Goal: Task Accomplishment & Management: Manage account settings

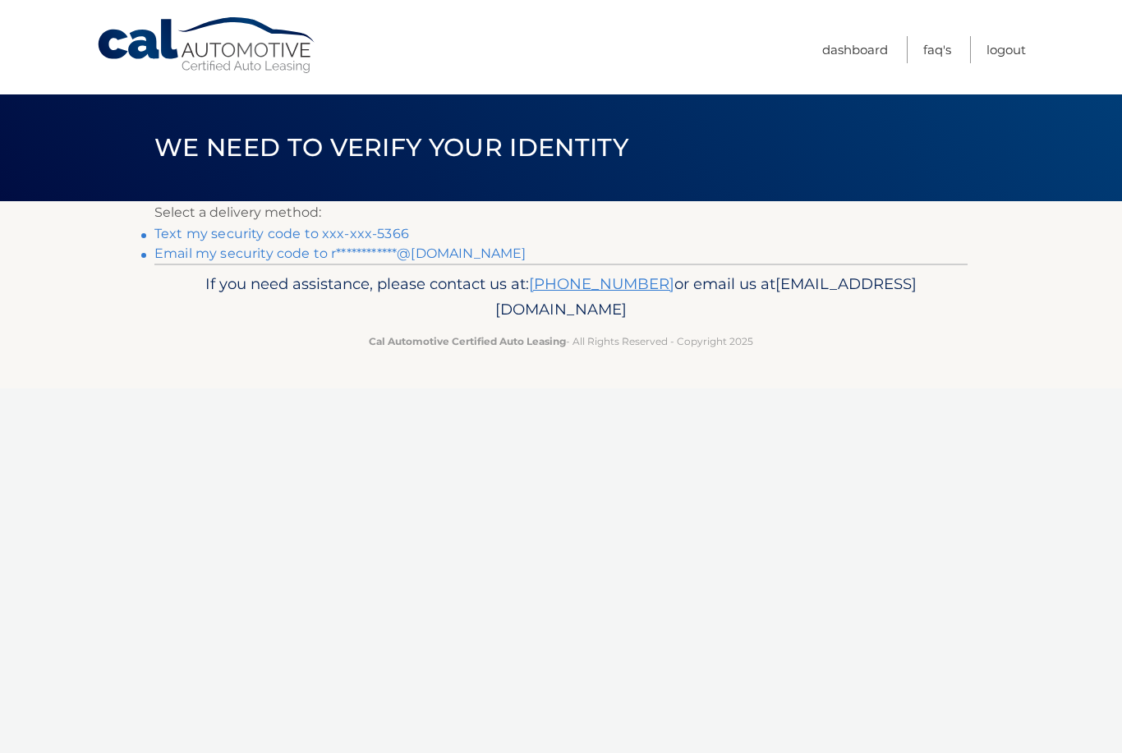
click at [348, 229] on link "Text my security code to xxx-xxx-5366" at bounding box center [281, 234] width 255 height 16
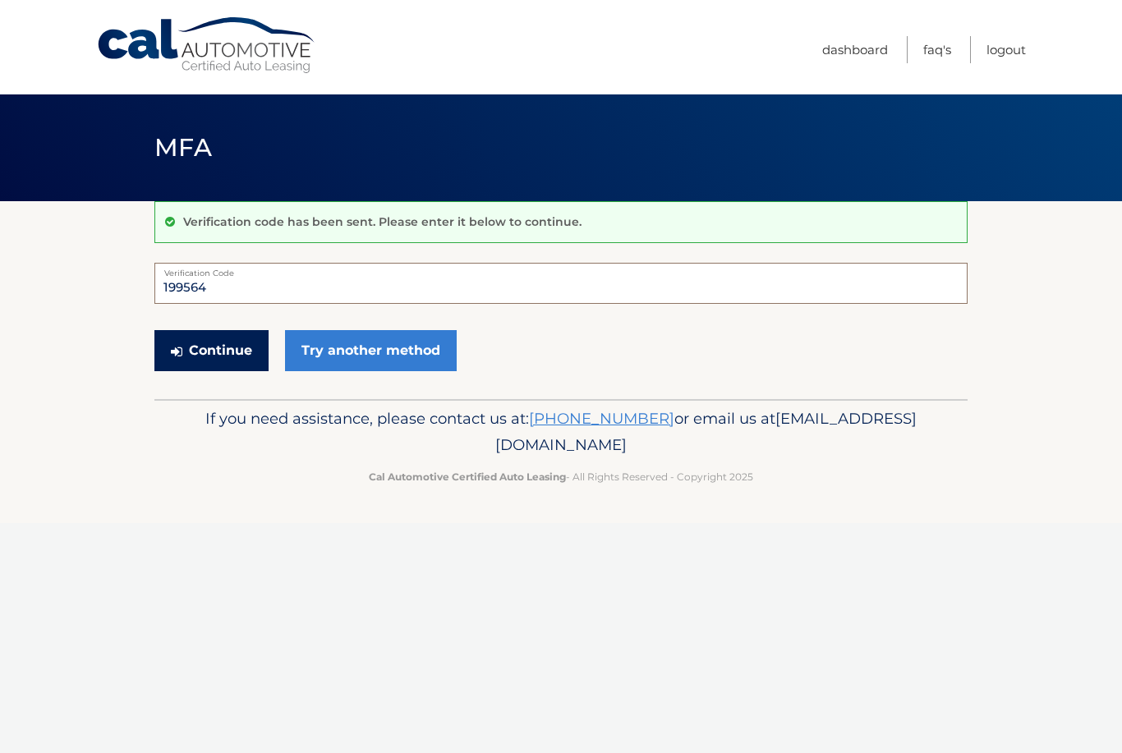
type input "199564"
click at [233, 355] on button "Continue" at bounding box center [211, 350] width 114 height 41
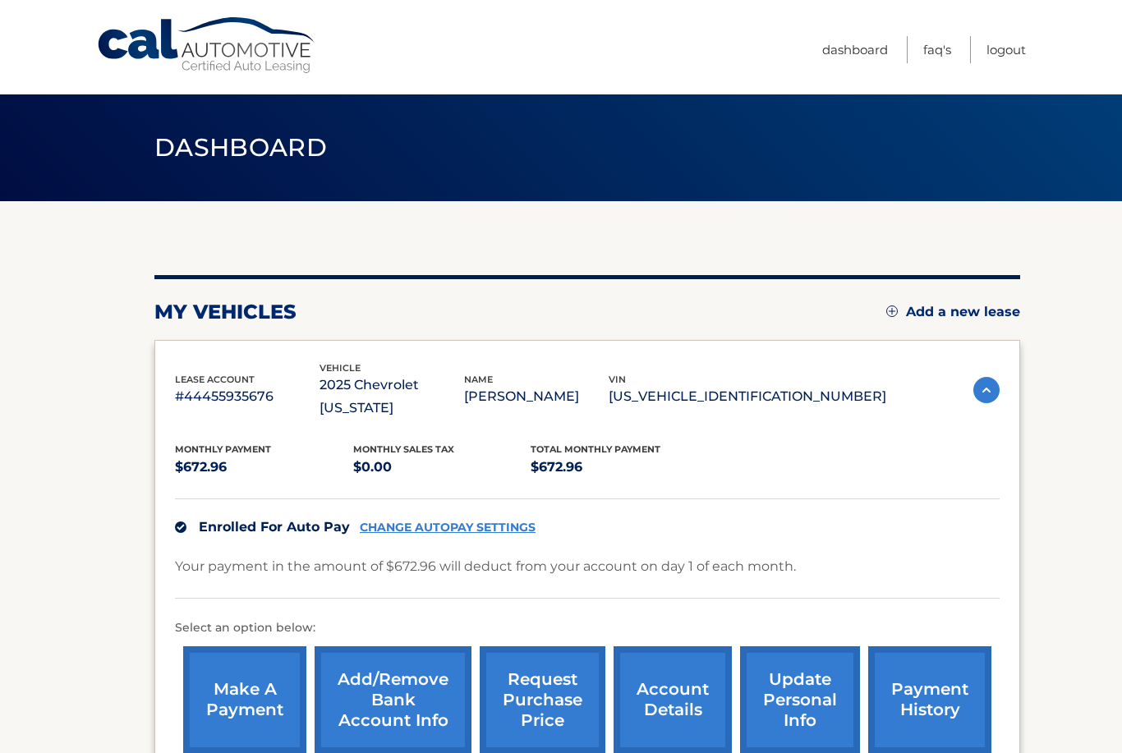
click at [455, 521] on link "CHANGE AUTOPAY SETTINGS" at bounding box center [448, 528] width 176 height 14
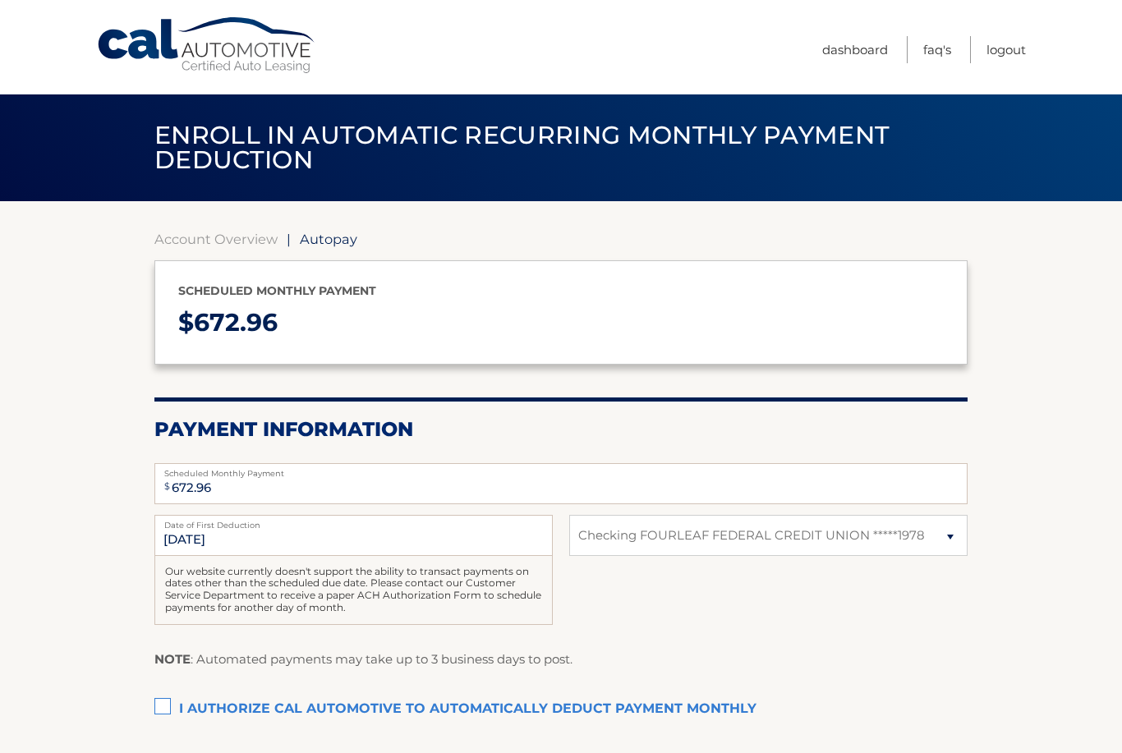
select select "ZjkzZGYwZWItMjY1ZC00MjJmLTkzZDktZmNmMWIwNTQ5OGU4"
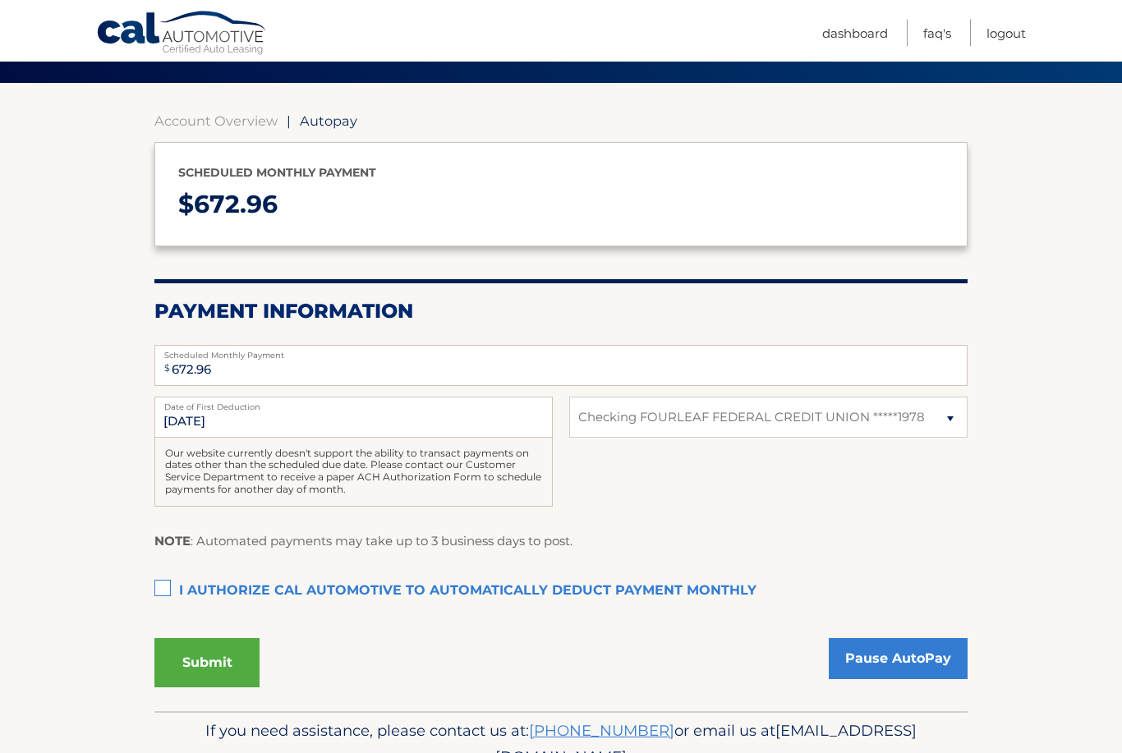
scroll to position [143, 0]
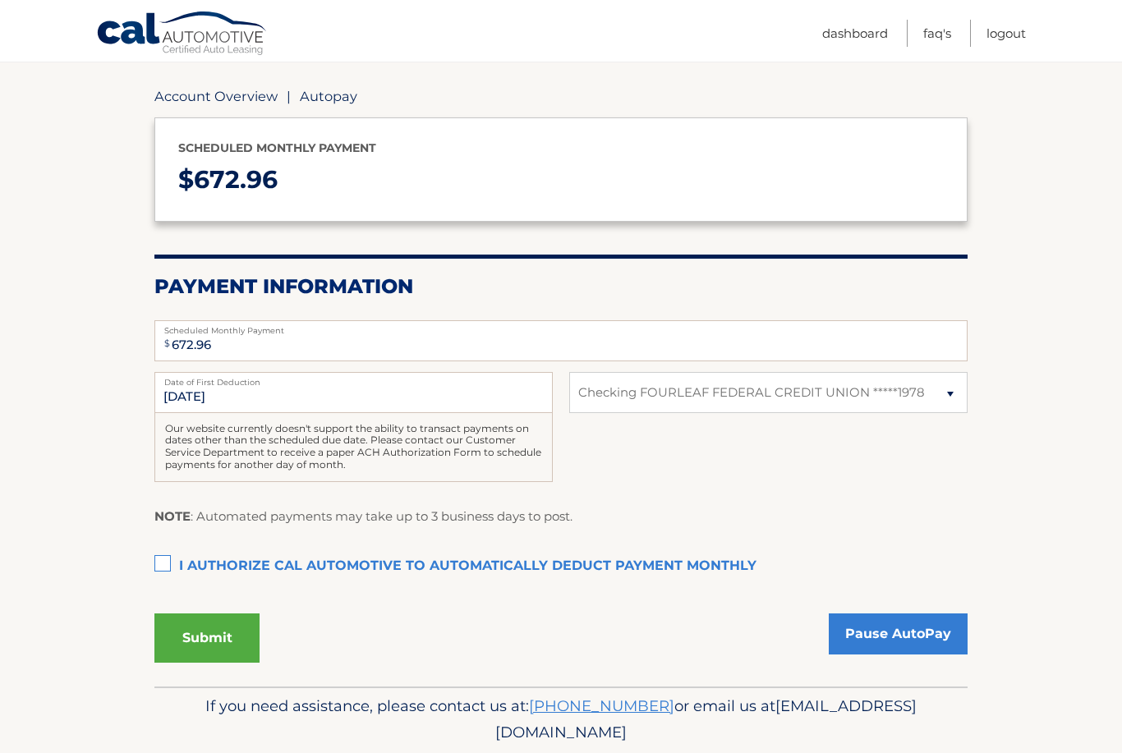
click at [182, 89] on link "Account Overview" at bounding box center [215, 96] width 123 height 16
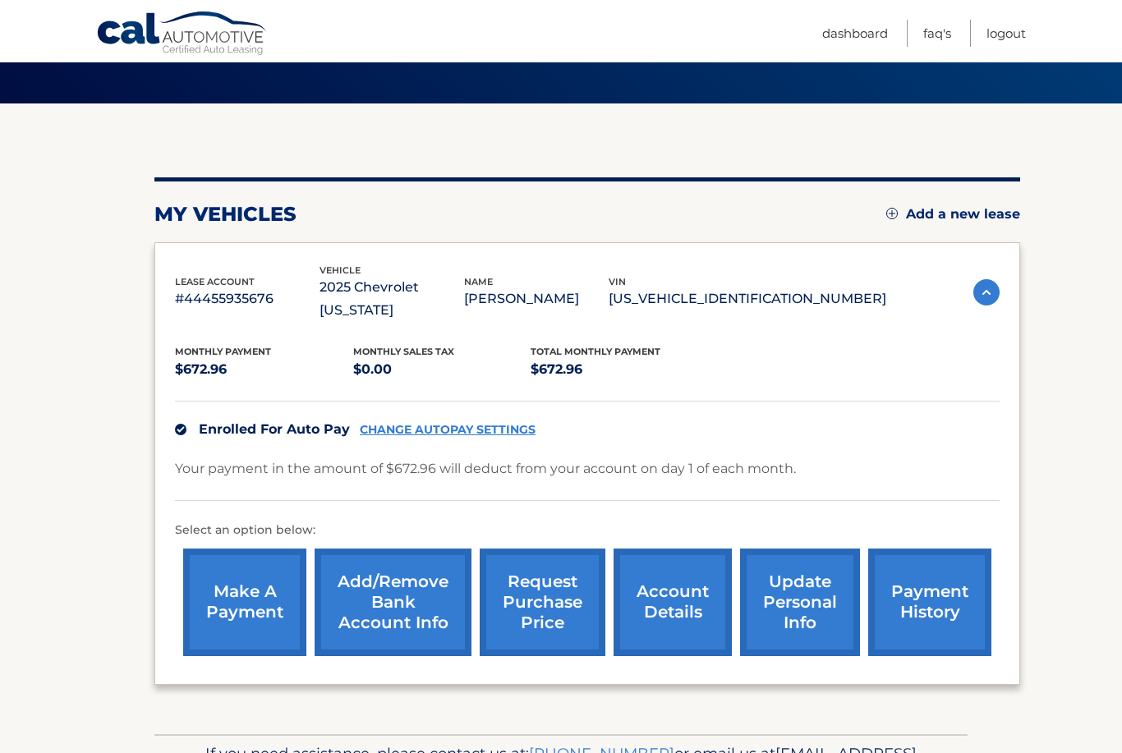
scroll to position [124, 0]
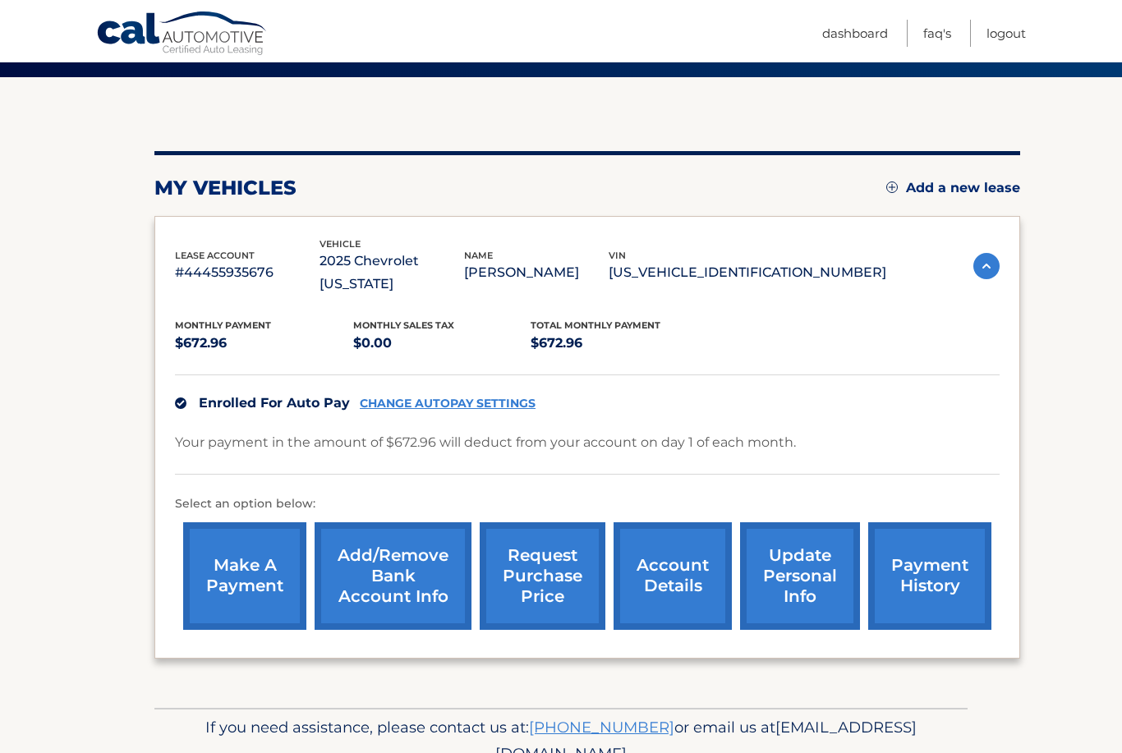
click at [393, 552] on link "Add/Remove bank account info" at bounding box center [393, 576] width 157 height 108
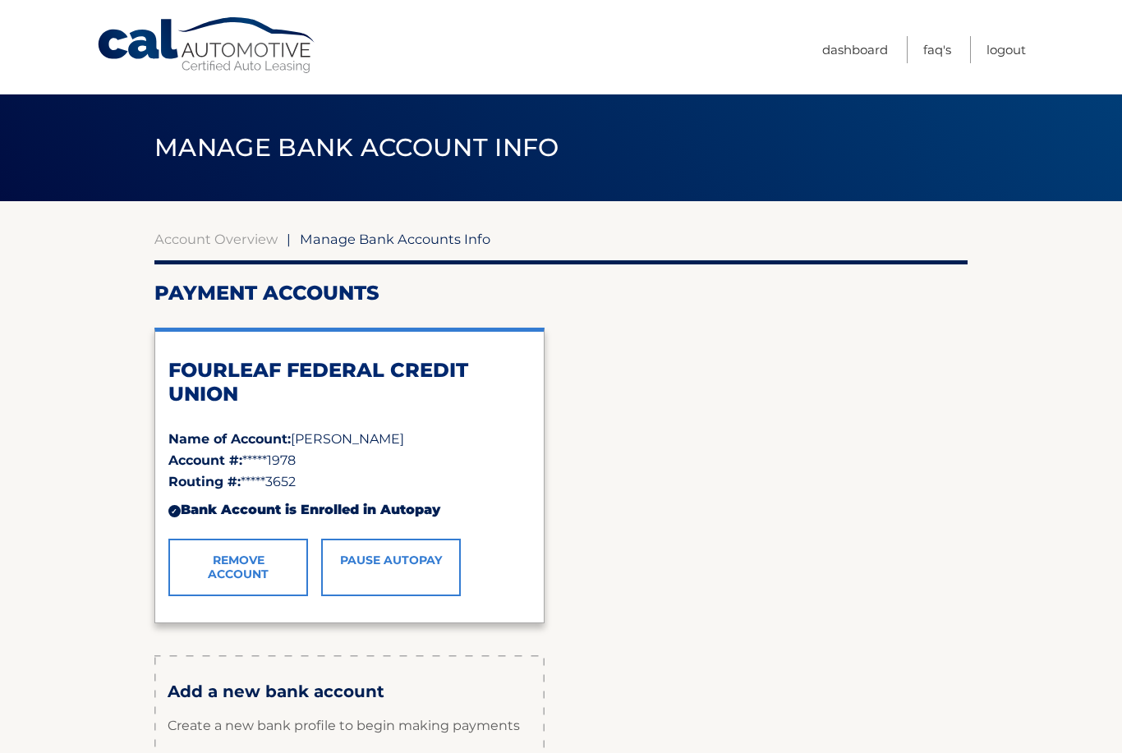
click at [219, 562] on link "Remove Account" at bounding box center [238, 567] width 140 height 57
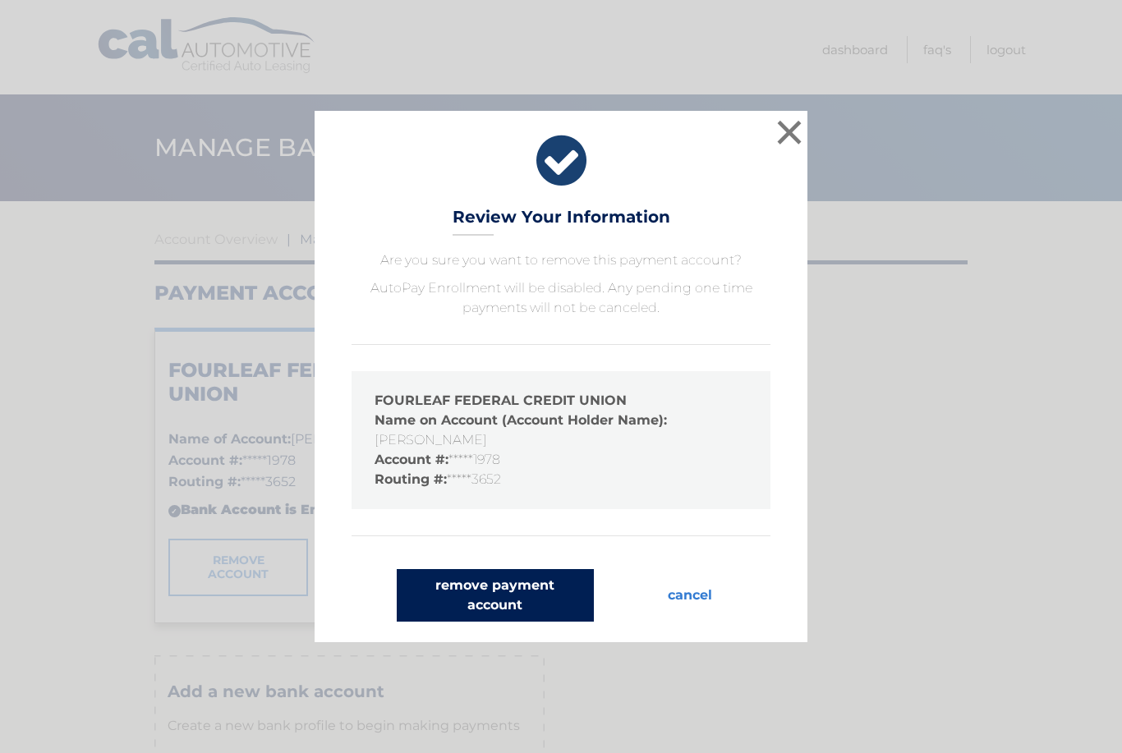
click at [438, 598] on button "remove payment account" at bounding box center [495, 595] width 197 height 53
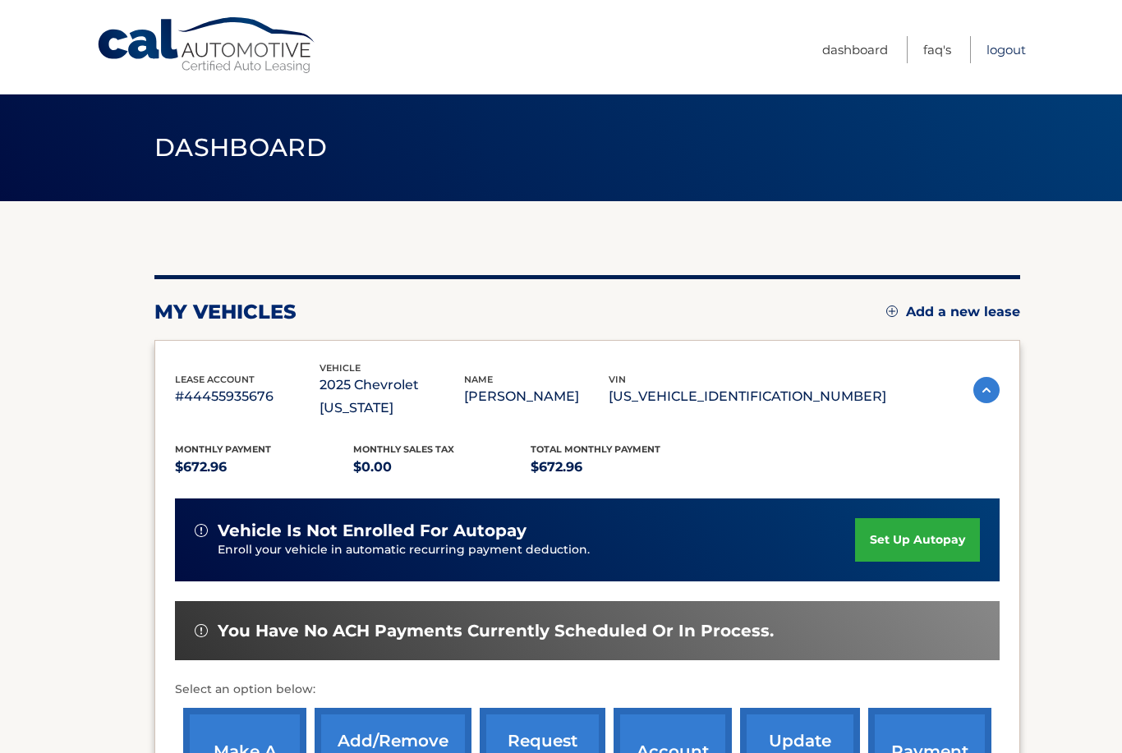
click at [1015, 44] on link "Logout" at bounding box center [1005, 49] width 39 height 27
